Goal: Find specific fact: Find specific fact

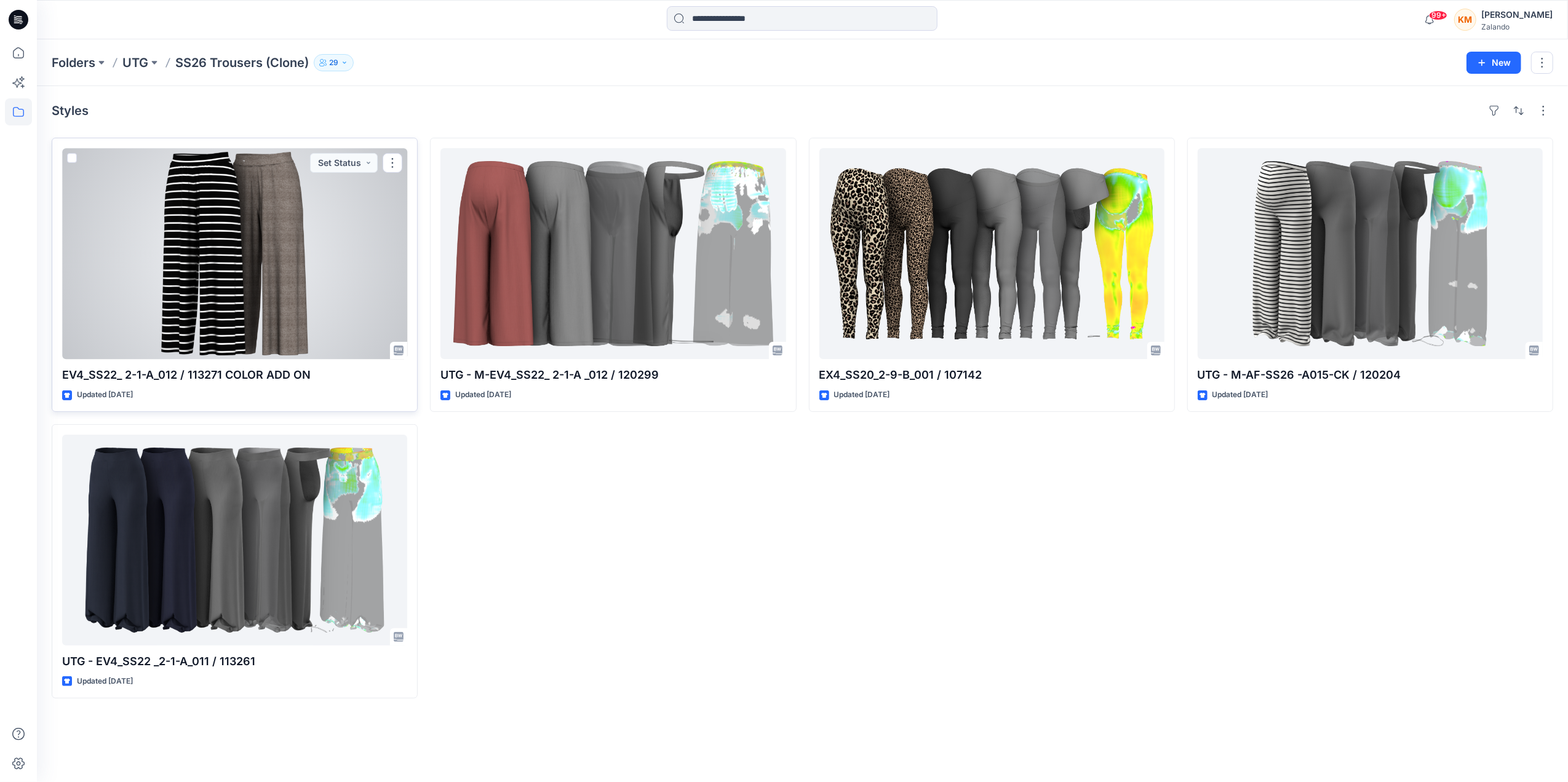
click at [249, 260] on div at bounding box center [235, 253] width 345 height 211
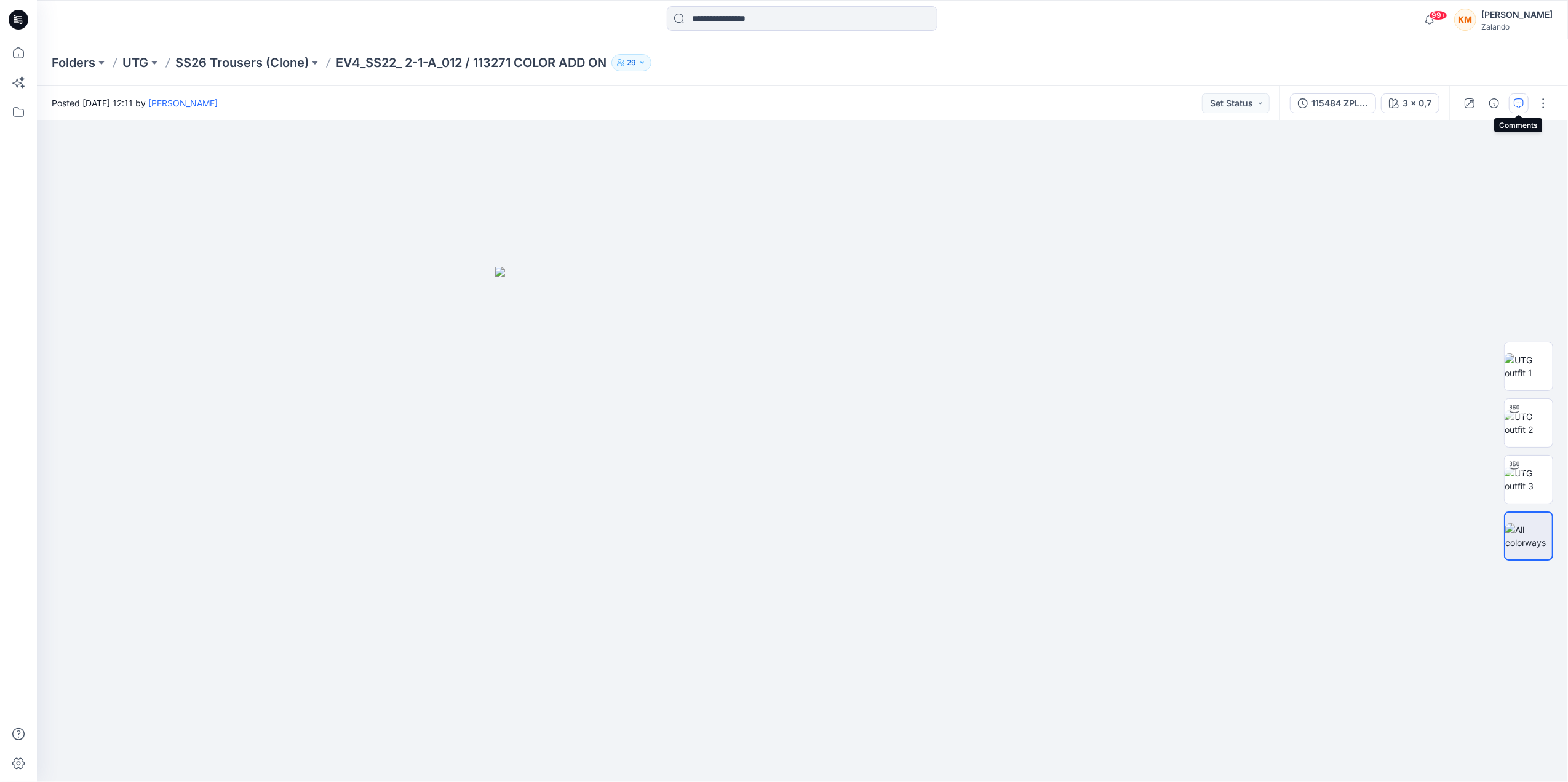
click at [1513, 105] on icon "button" at bounding box center [1518, 103] width 10 height 10
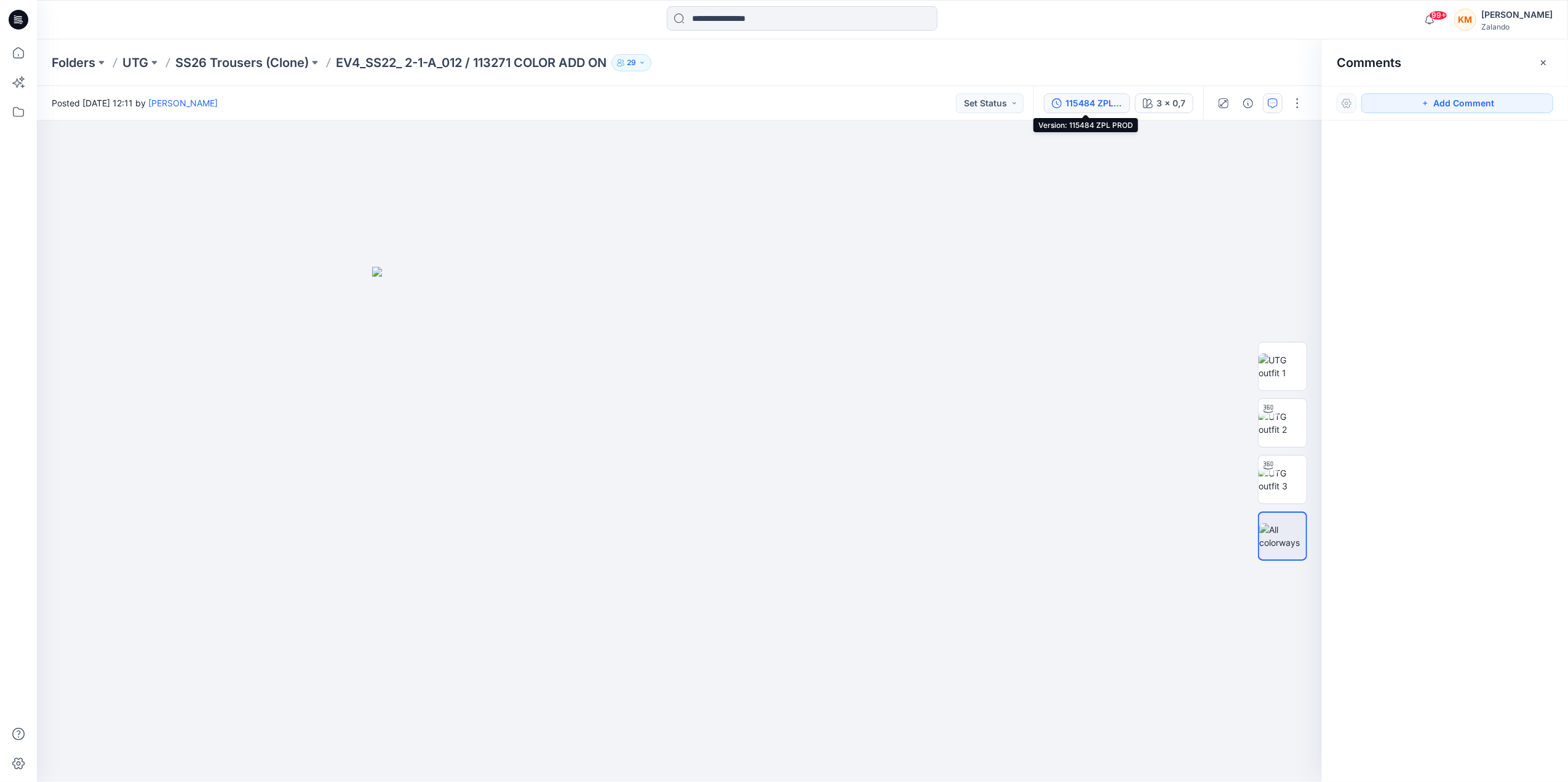
click at [1090, 104] on div "115484 ZPL PROD" at bounding box center [1093, 103] width 57 height 13
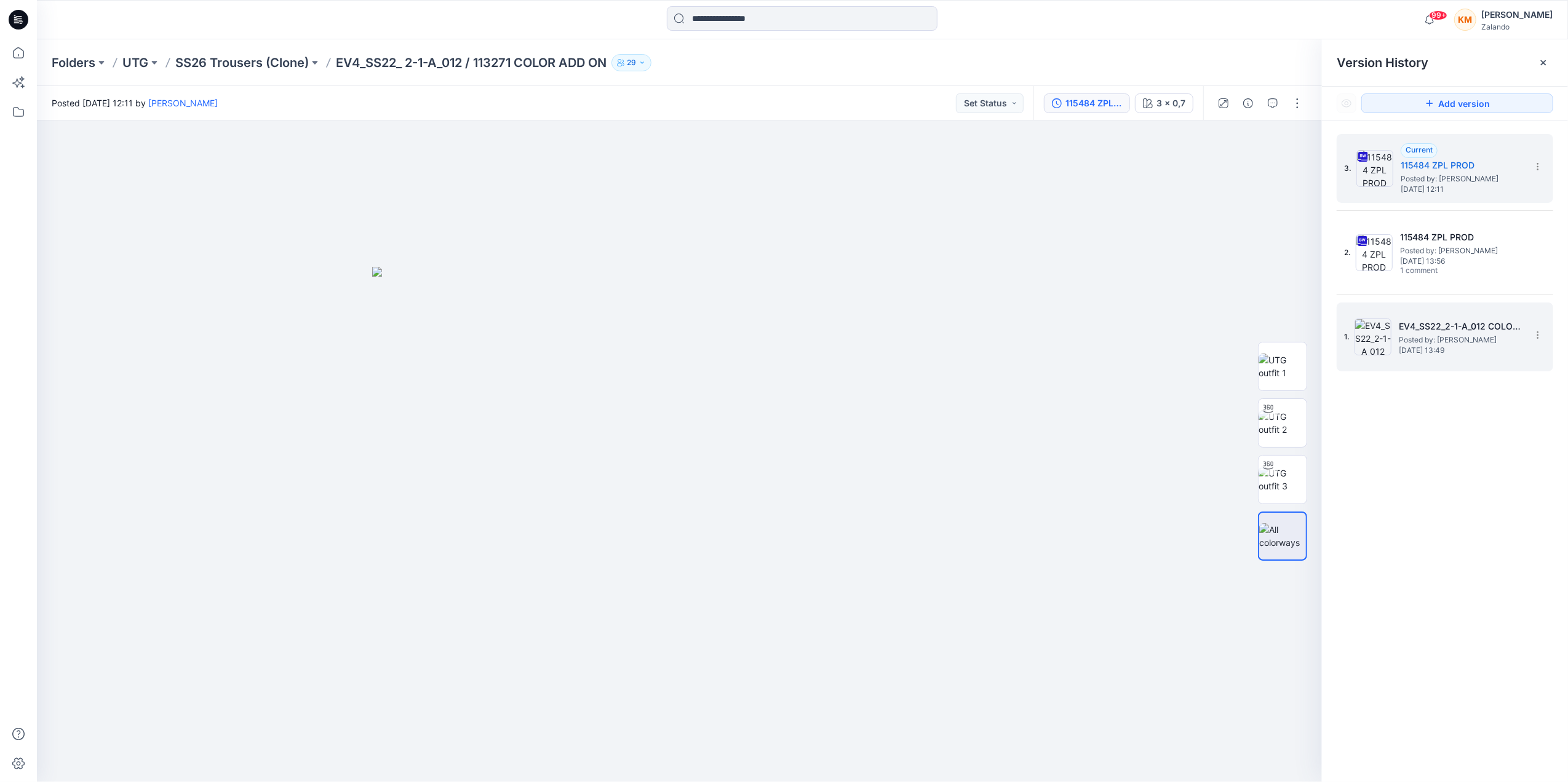
click at [1417, 343] on span "Posted by: [PERSON_NAME]" at bounding box center [1460, 339] width 123 height 12
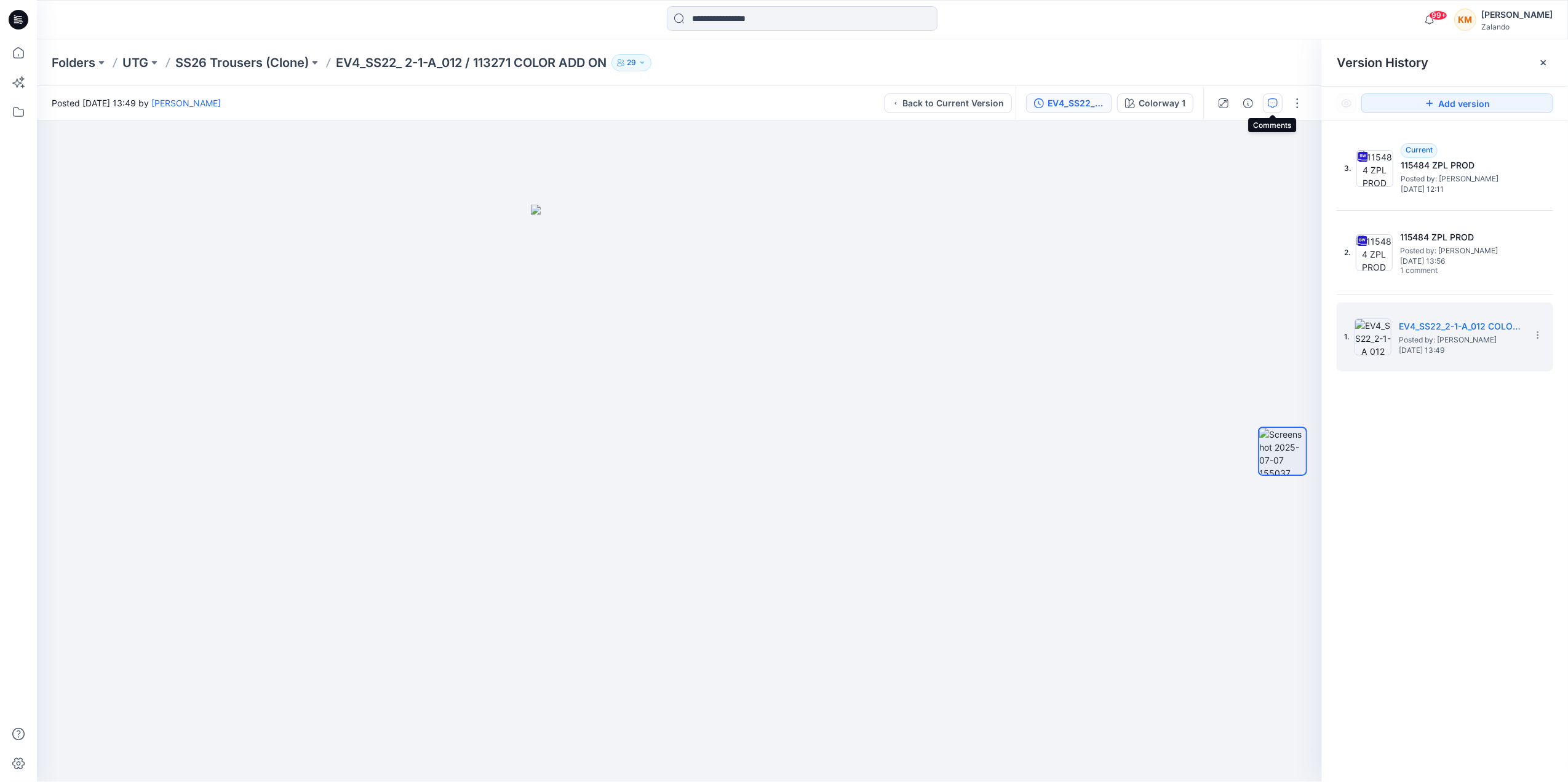
click at [1267, 104] on icon "button" at bounding box center [1272, 103] width 10 height 10
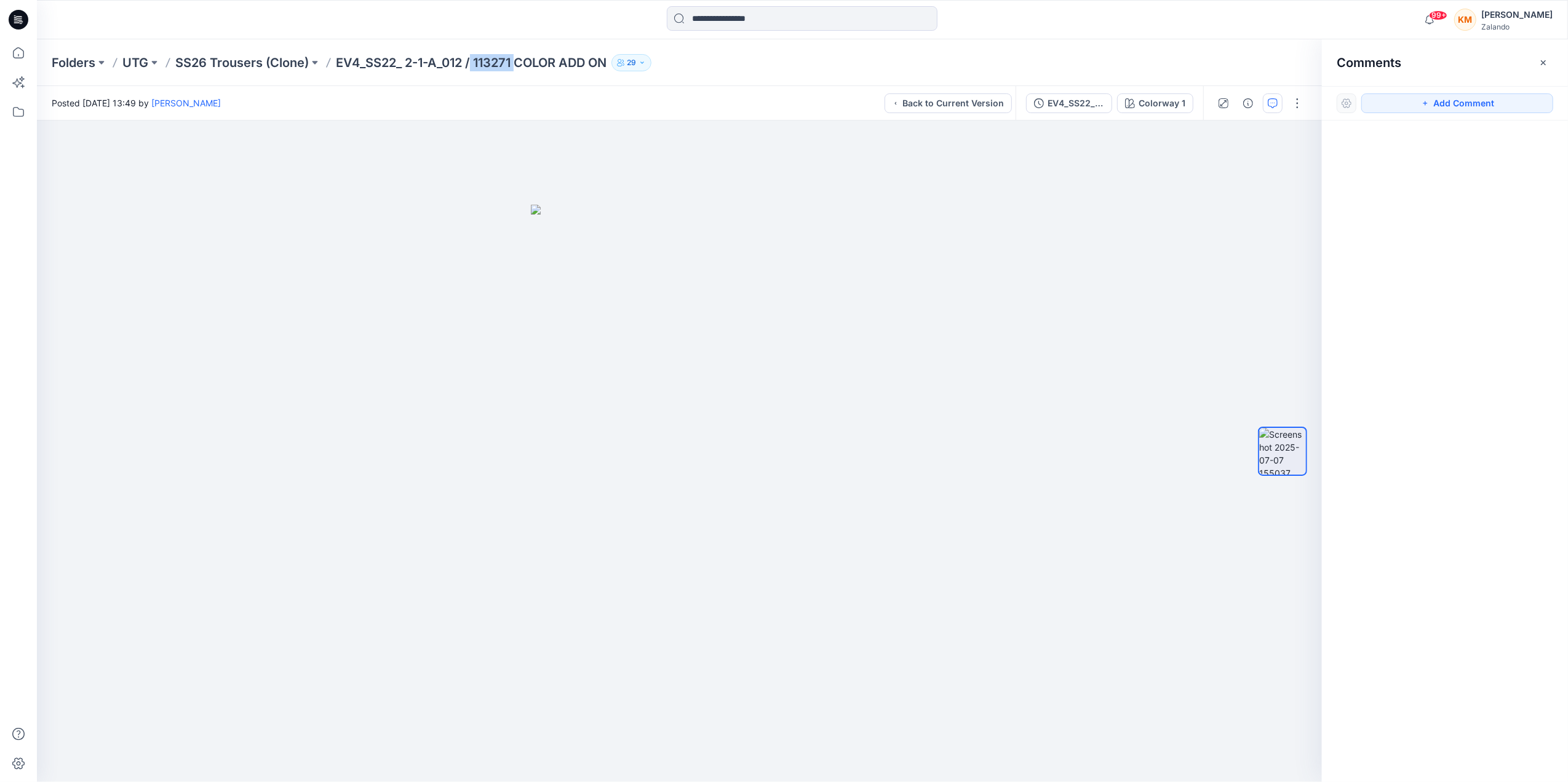
drag, startPoint x: 475, startPoint y: 67, endPoint x: 517, endPoint y: 70, distance: 42.1
click at [517, 70] on p "EV4_SS22_ 2-1-A_012 / 113271 COLOR ADD ON" at bounding box center [471, 62] width 271 height 17
drag, startPoint x: 517, startPoint y: 70, endPoint x: 510, endPoint y: 67, distance: 7.6
copy p "113271"
